Goal: Task Accomplishment & Management: Manage account settings

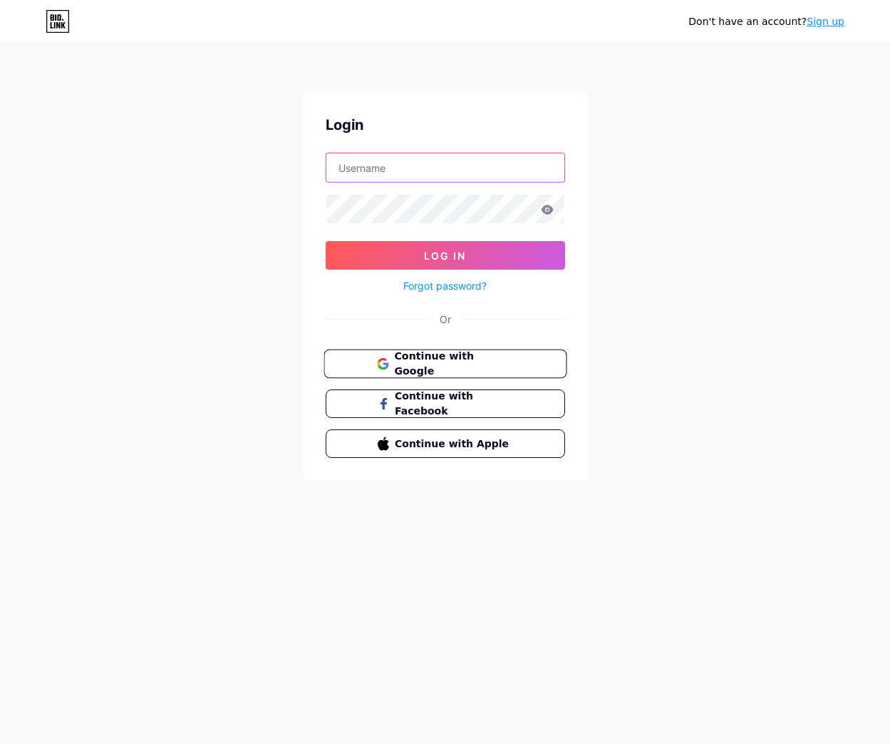
type input "[EMAIL_ADDRESS][DOMAIN_NAME]"
click at [418, 351] on button "Continue with Google" at bounding box center [445, 363] width 243 height 29
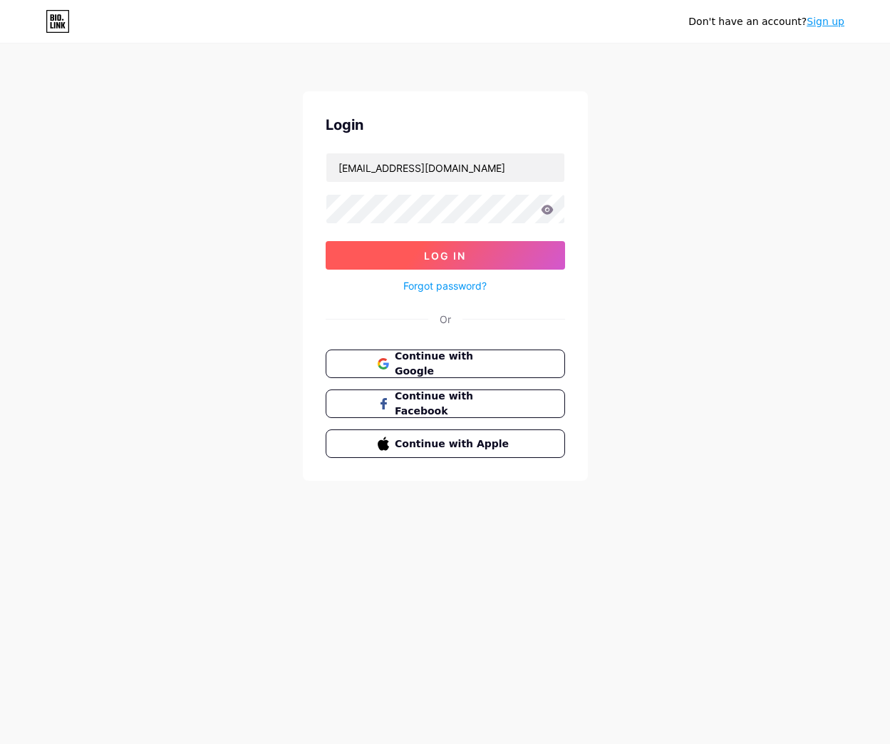
click at [393, 250] on button "Log In" at bounding box center [446, 255] width 240 height 29
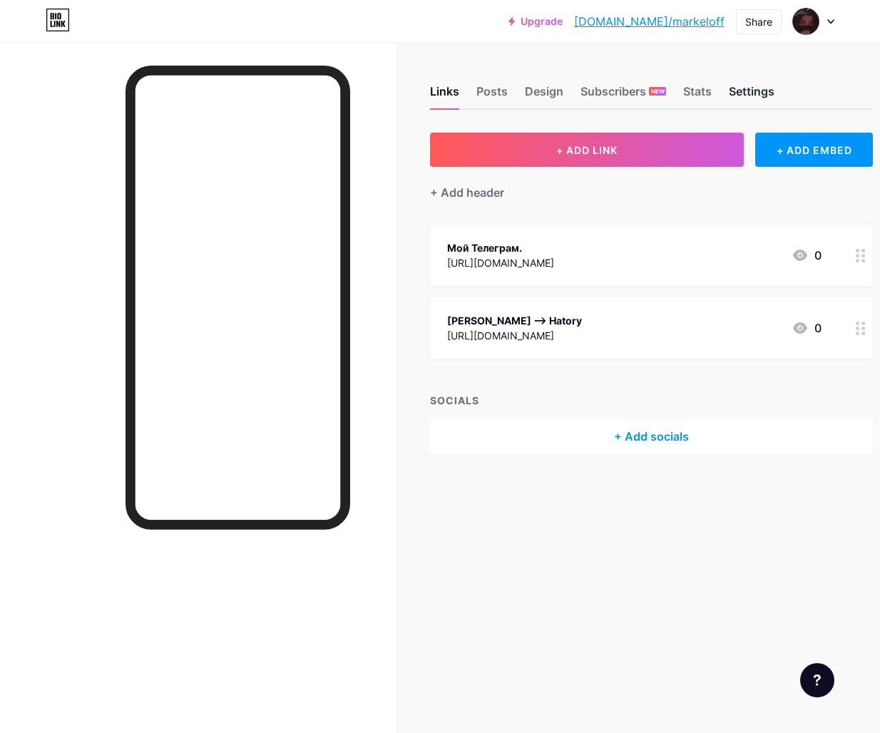
click at [761, 97] on div "Settings" at bounding box center [752, 96] width 46 height 26
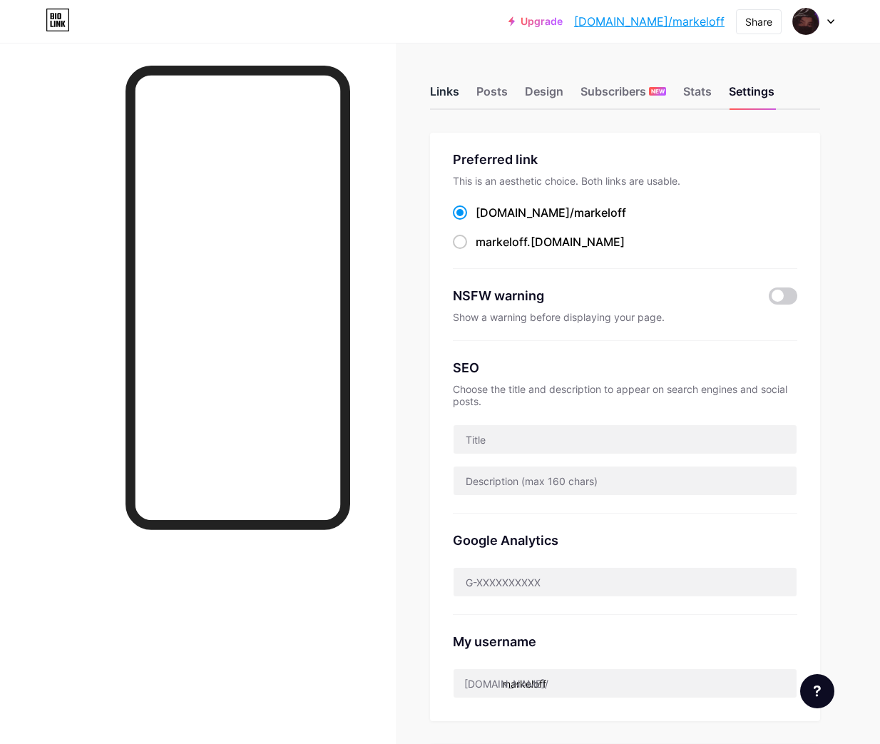
click at [439, 91] on div "Links" at bounding box center [444, 96] width 29 height 26
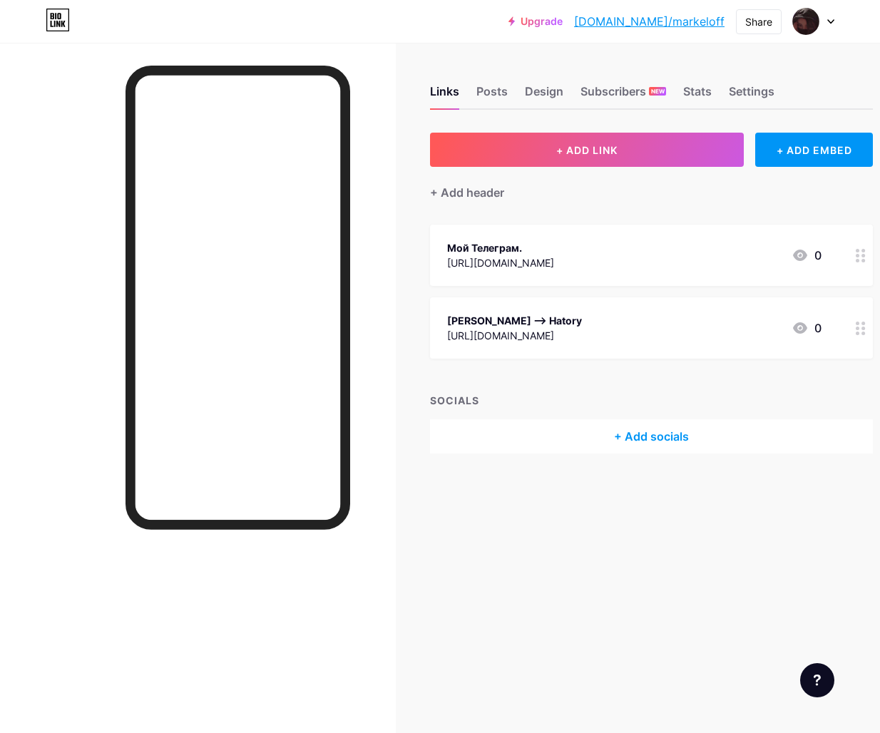
drag, startPoint x: 848, startPoint y: 257, endPoint x: 517, endPoint y: 357, distance: 346.2
click at [517, 357] on div "[PERSON_NAME] --> Hatory [URL][DOMAIN_NAME] 0" at bounding box center [651, 327] width 443 height 61
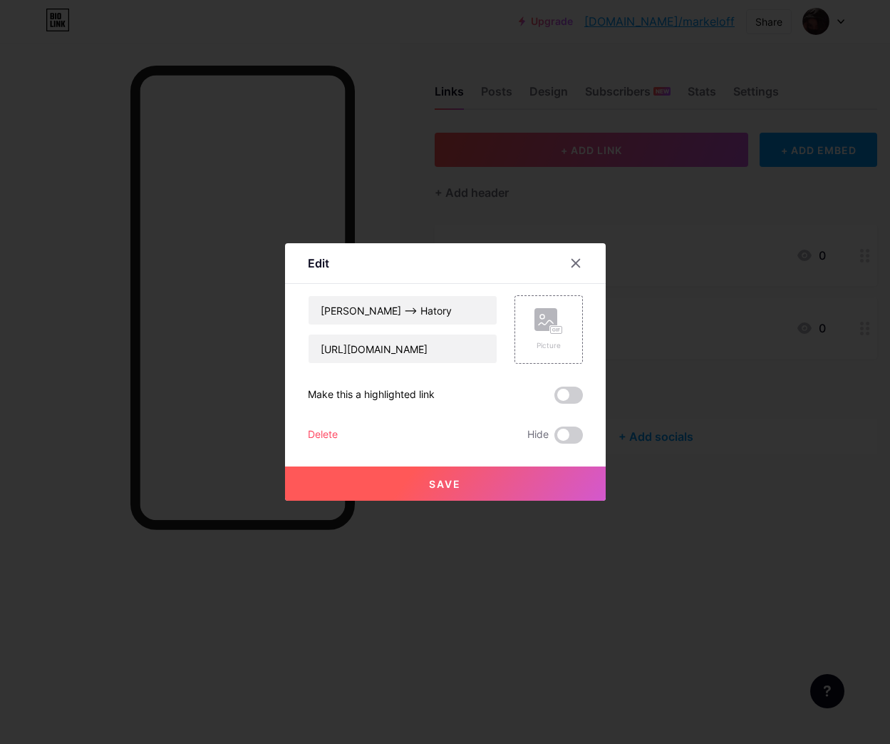
click at [319, 432] on div "Delete" at bounding box center [323, 434] width 30 height 17
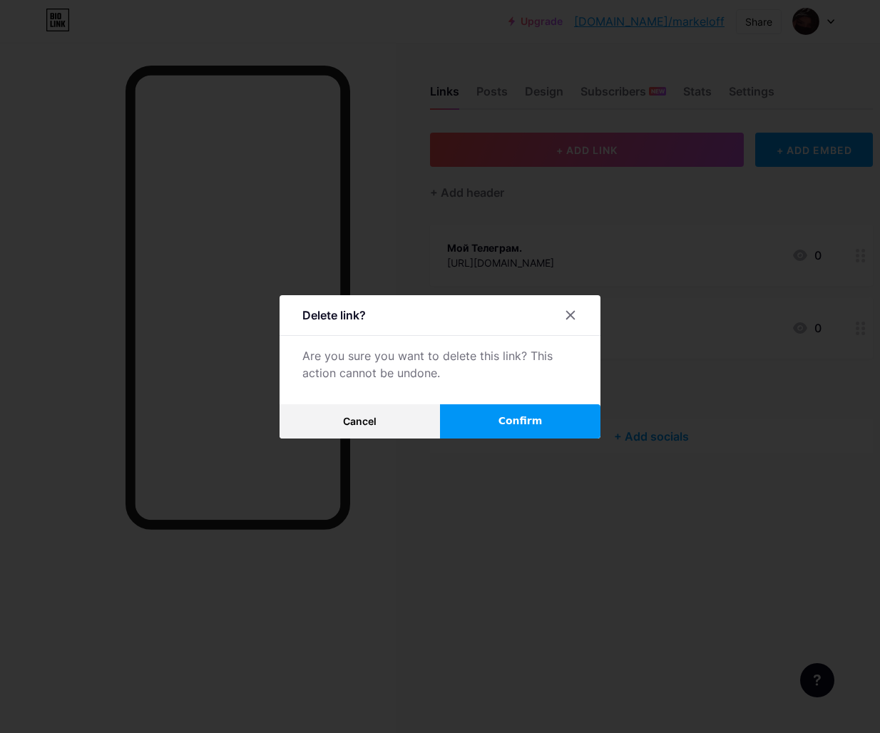
click at [498, 421] on button "Confirm" at bounding box center [520, 421] width 160 height 34
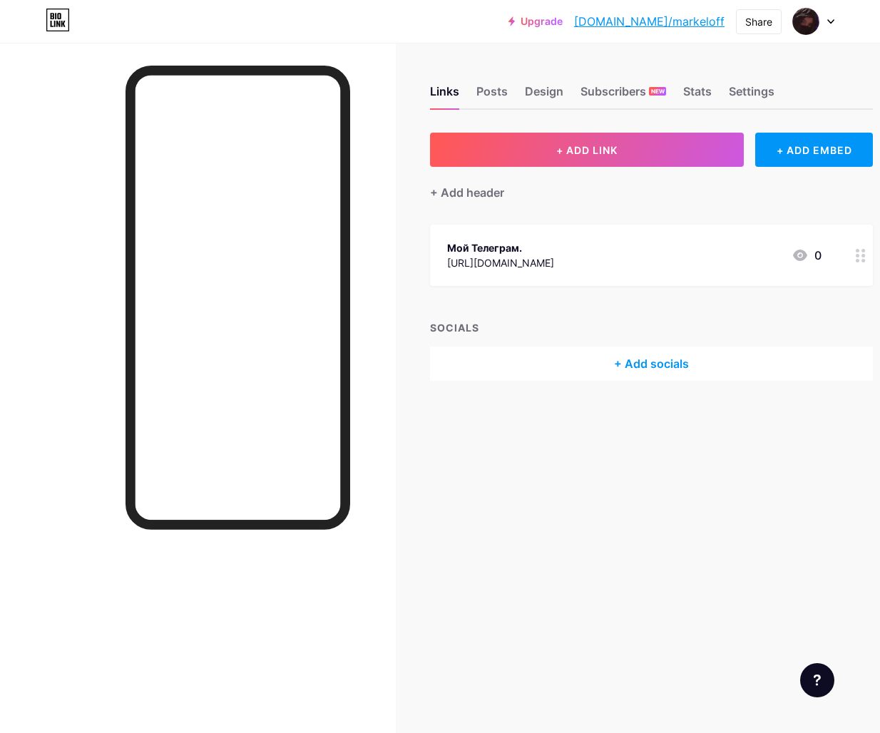
click at [554, 250] on div "Мой Телеграм." at bounding box center [500, 247] width 107 height 15
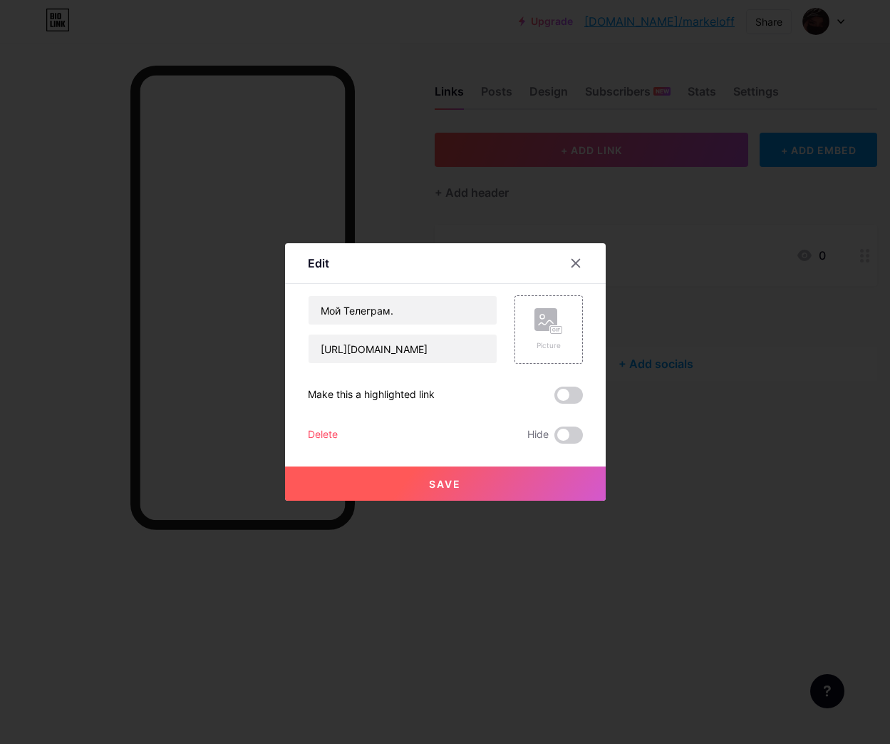
click at [324, 433] on div "Delete" at bounding box center [323, 434] width 30 height 17
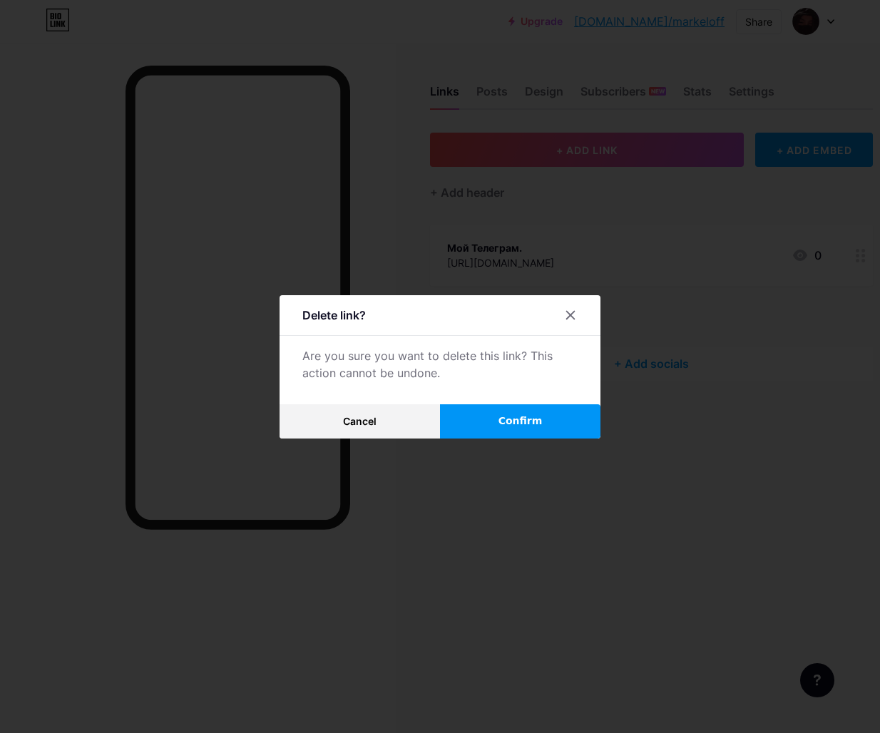
click at [538, 427] on span "Confirm" at bounding box center [520, 421] width 44 height 15
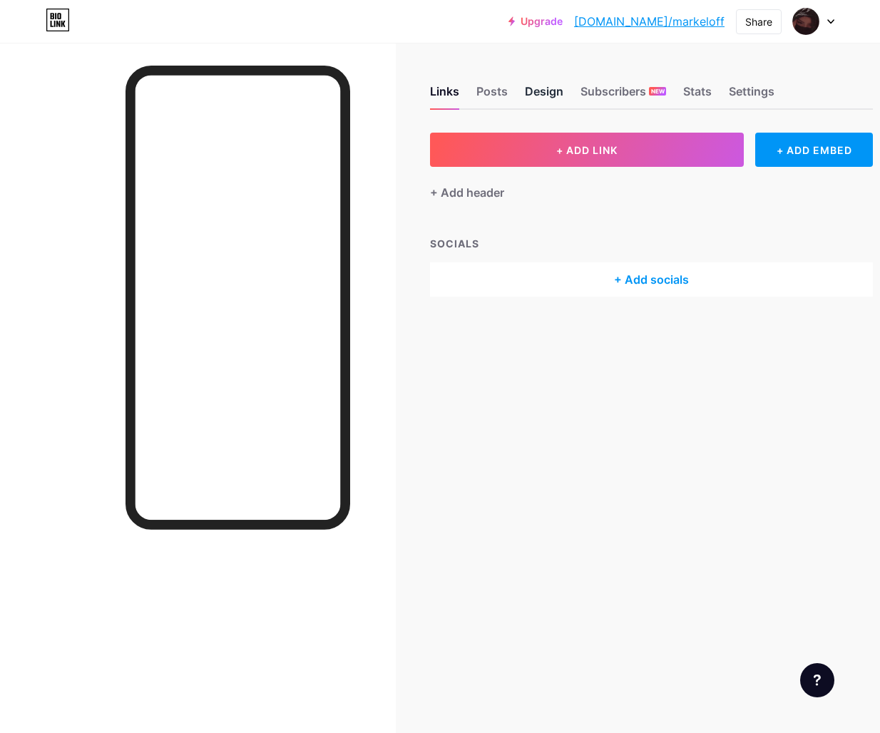
click at [560, 89] on div "Design" at bounding box center [544, 96] width 38 height 26
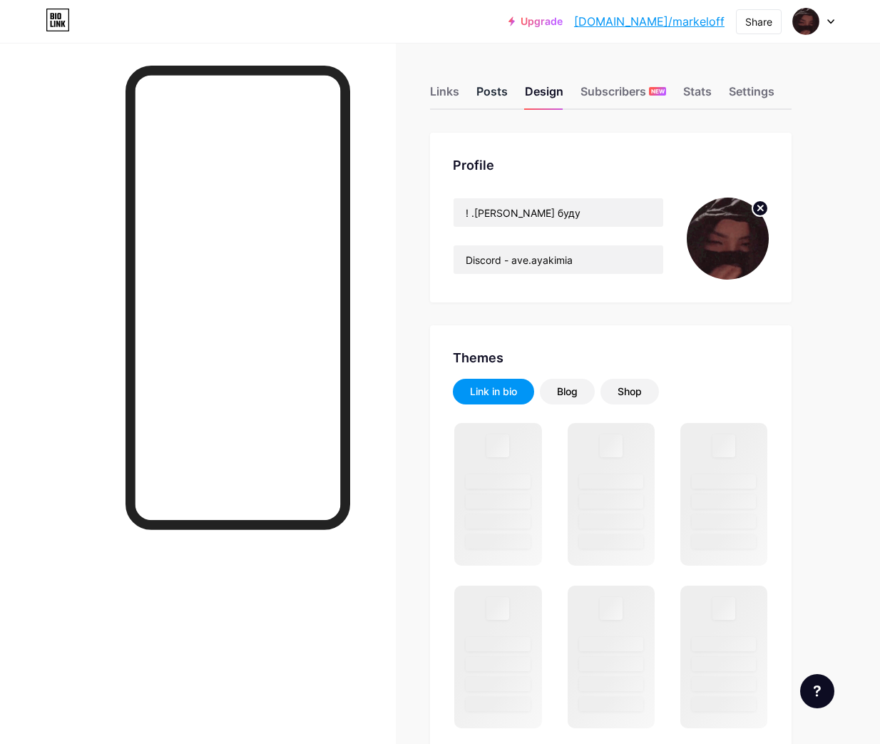
click at [489, 94] on div "Posts" at bounding box center [491, 96] width 31 height 26
click at [759, 94] on div "Settings" at bounding box center [752, 96] width 46 height 26
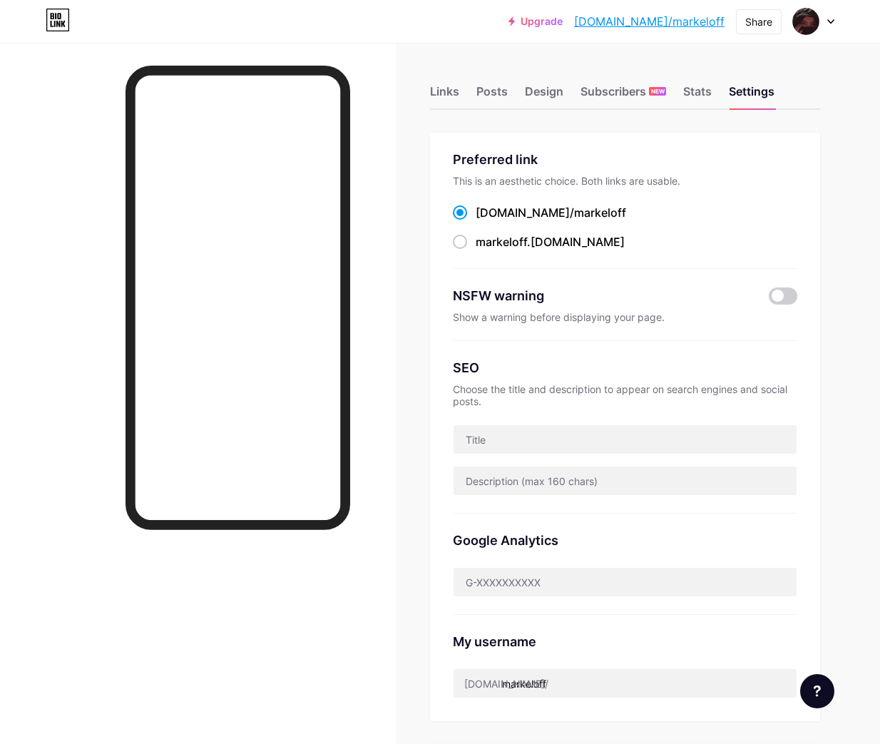
click at [644, 235] on div "markeloff .[DOMAIN_NAME]" at bounding box center [625, 242] width 344 height 18
click at [559, 245] on div "markeloff .[DOMAIN_NAME]" at bounding box center [550, 241] width 149 height 17
click at [485, 250] on input "markeloff .[DOMAIN_NAME]" at bounding box center [480, 254] width 9 height 9
radio input "true"
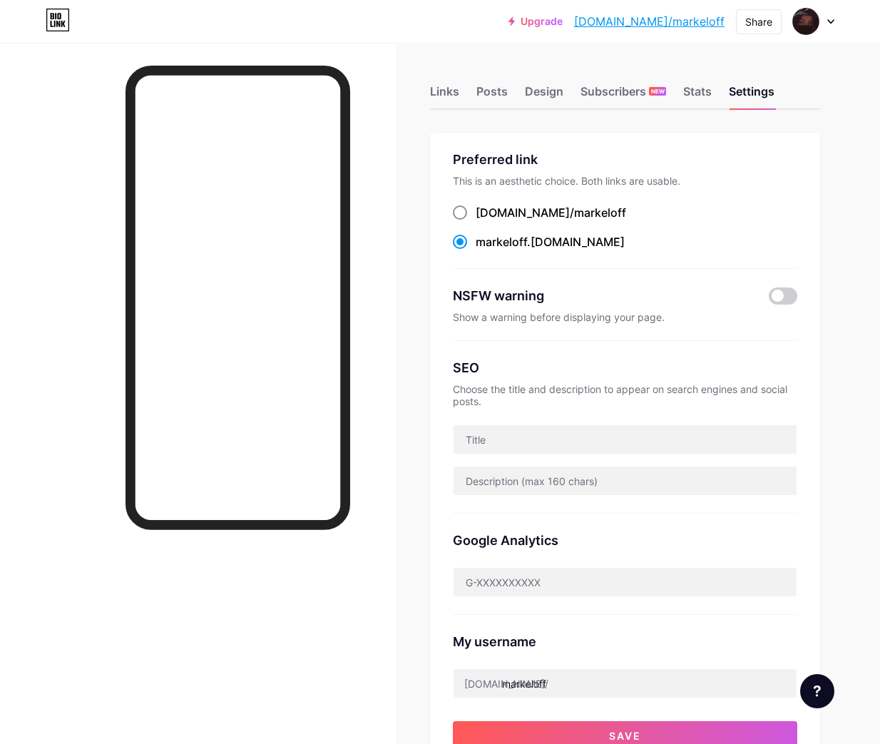
click at [574, 215] on span "markeloff" at bounding box center [600, 212] width 52 height 14
click at [485, 221] on input "[DOMAIN_NAME]/ markeloff" at bounding box center [480, 225] width 9 height 9
radio input "true"
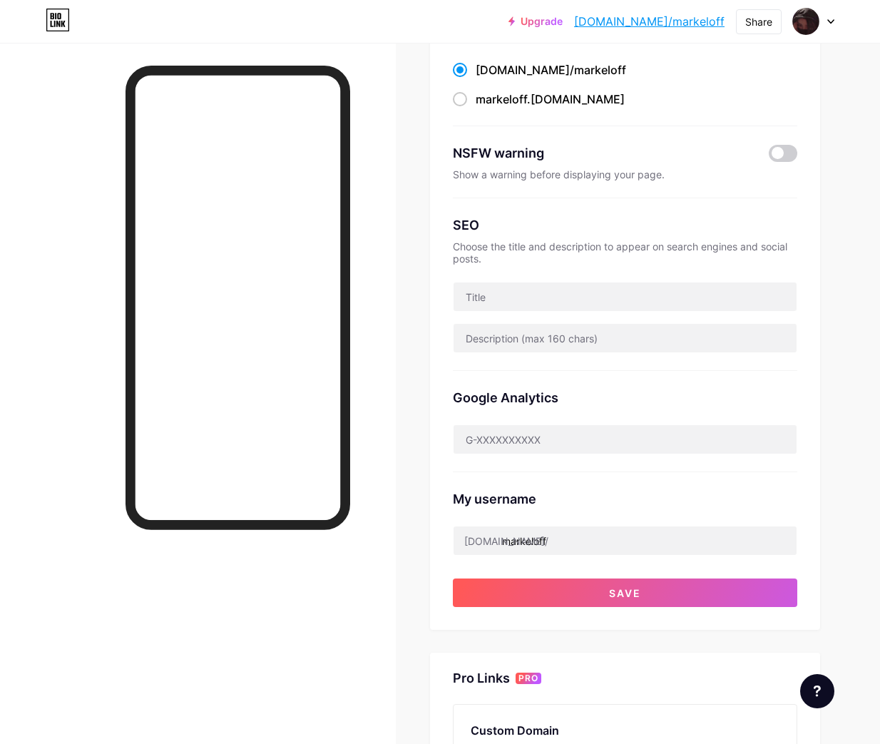
click at [560, 522] on div "My username [DOMAIN_NAME]/ markeloff" at bounding box center [625, 513] width 344 height 83
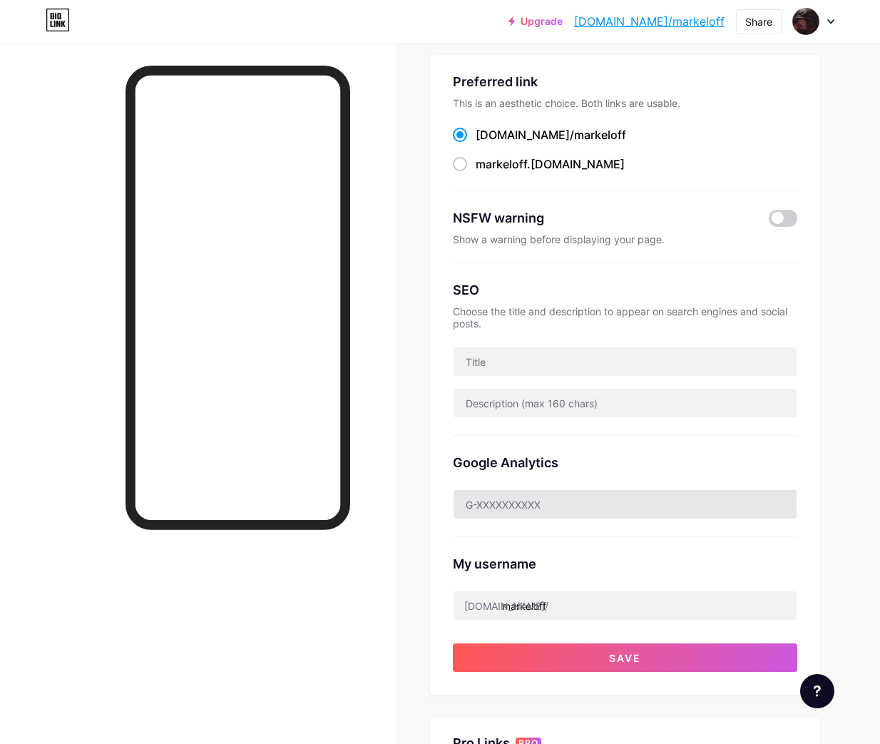
scroll to position [71, 0]
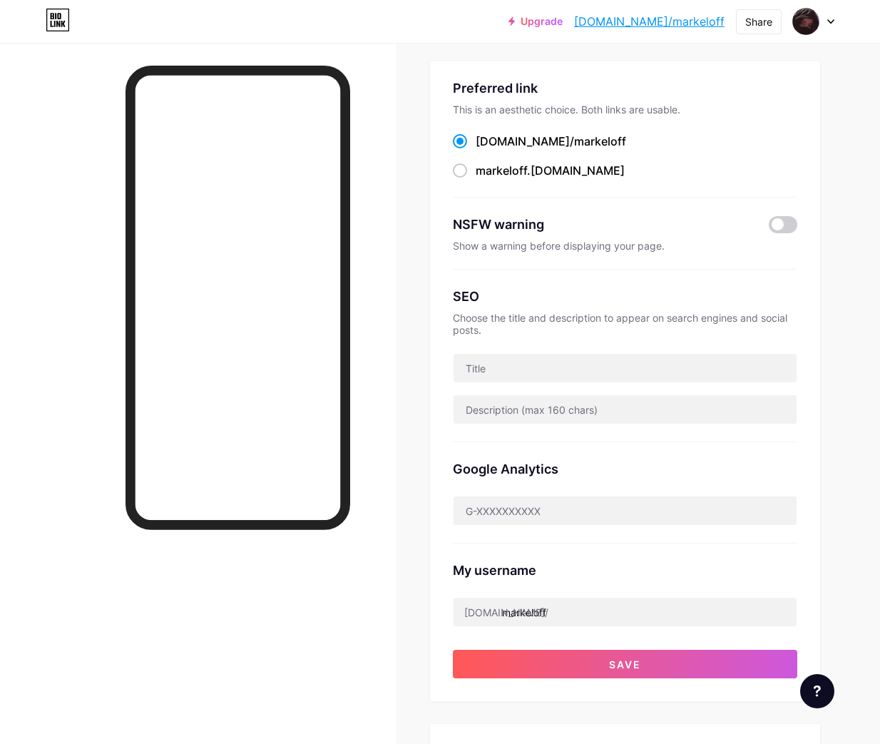
click at [384, 327] on div at bounding box center [198, 415] width 396 height 744
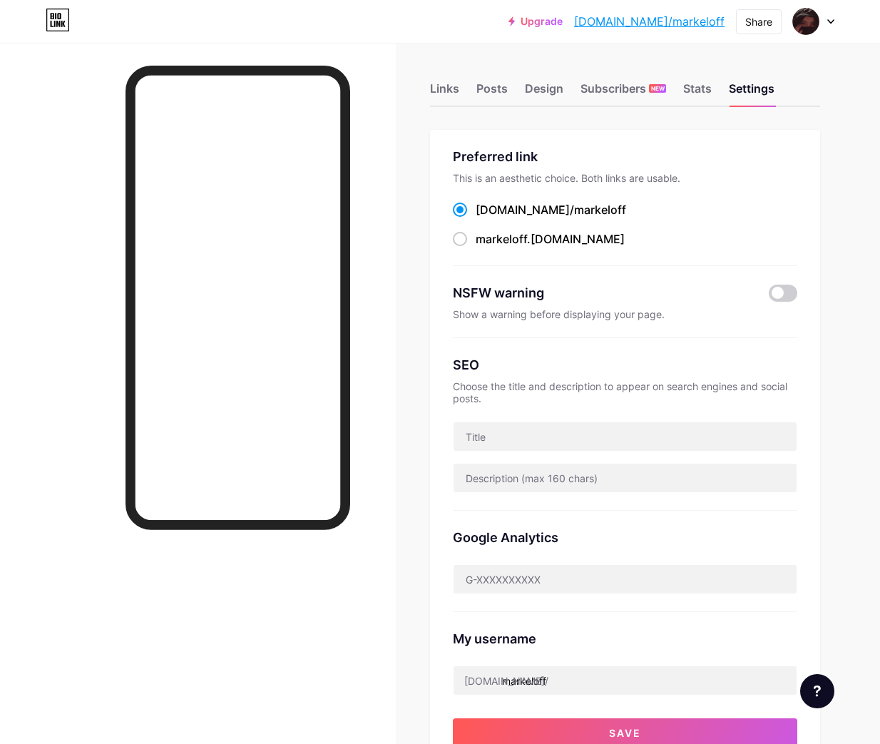
scroll to position [0, 0]
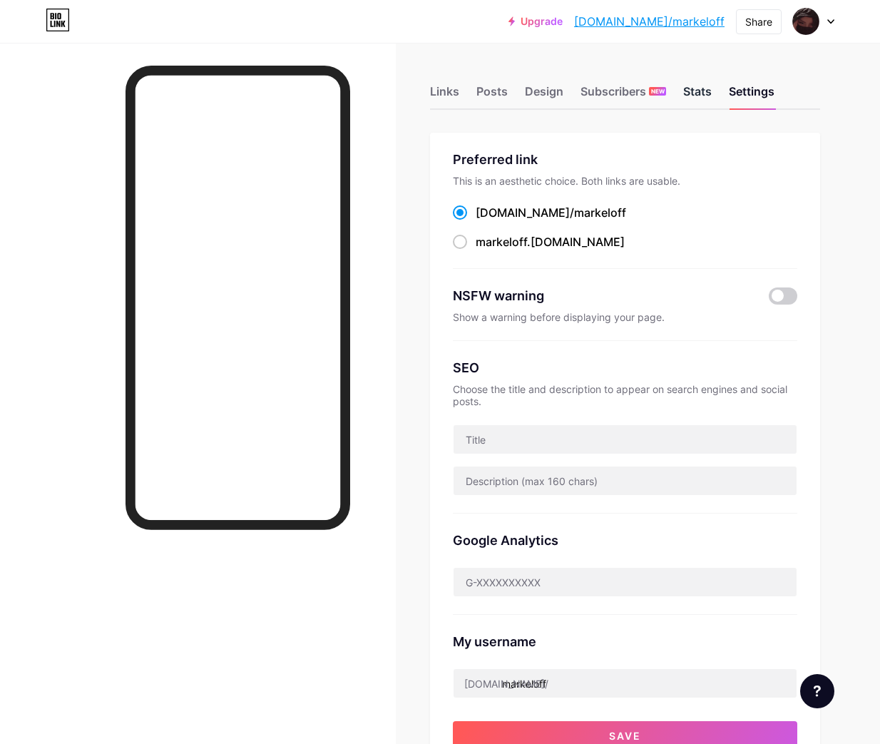
click at [701, 101] on div "Stats" at bounding box center [697, 96] width 29 height 26
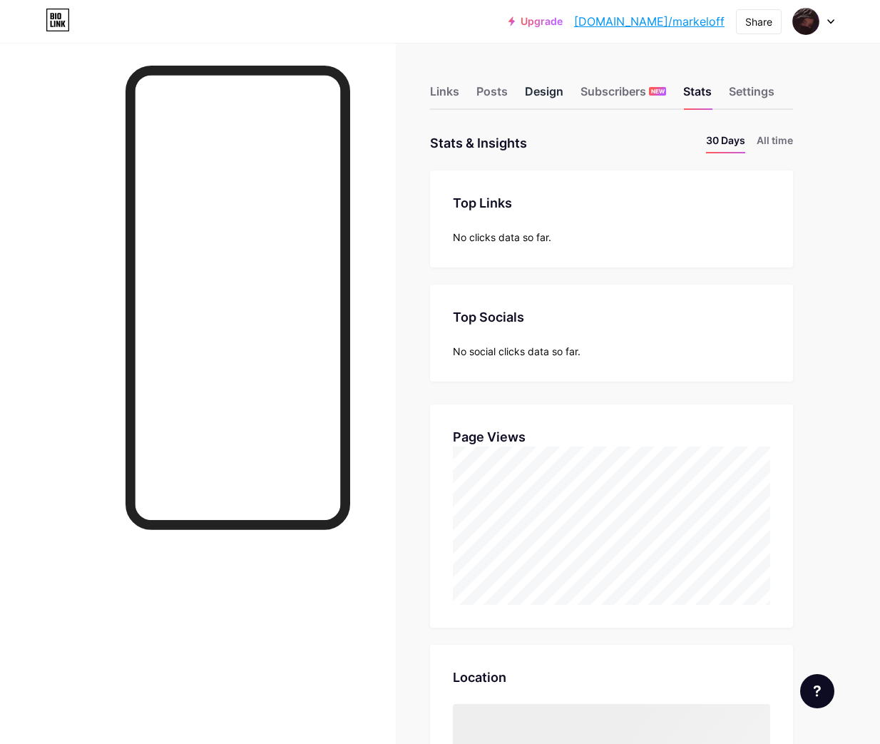
scroll to position [744, 880]
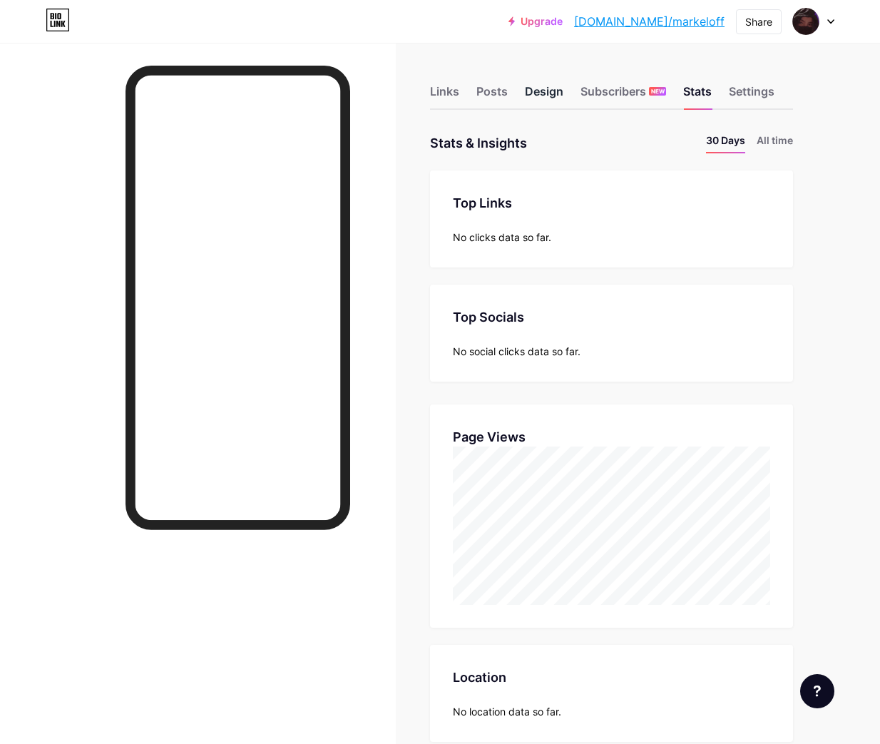
click at [560, 100] on div "Design" at bounding box center [544, 96] width 38 height 26
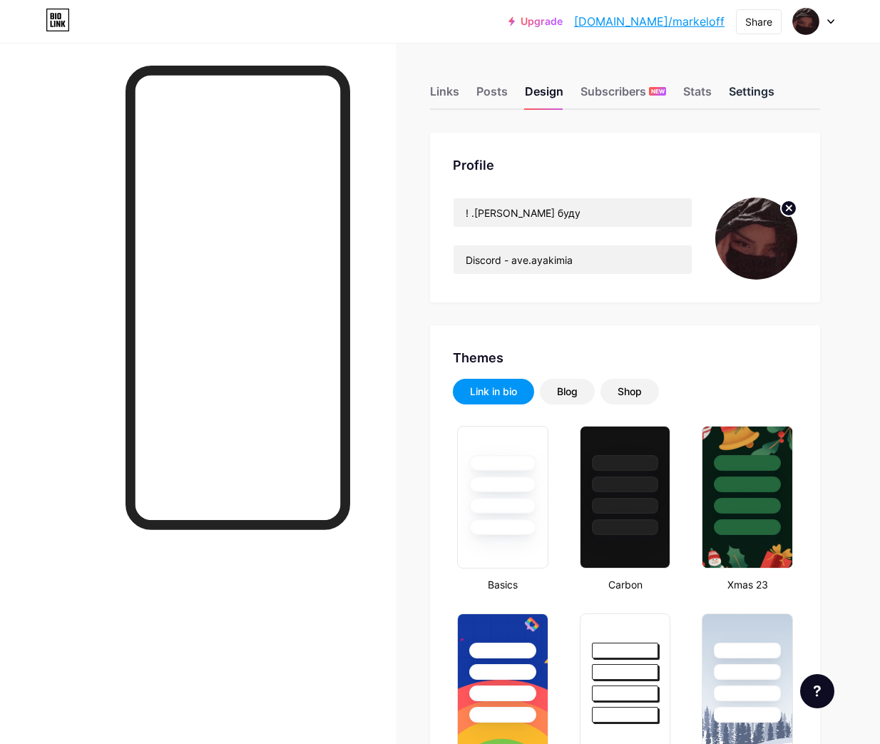
click at [738, 96] on div "Settings" at bounding box center [752, 96] width 46 height 26
